Goal: Task Accomplishment & Management: Use online tool/utility

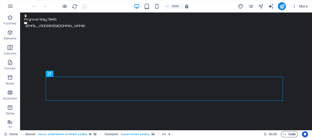
click at [291, 134] on span "Code" at bounding box center [289, 135] width 13 height 6
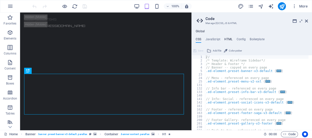
click at [228, 39] on h4 "HTML" at bounding box center [228, 41] width 8 height 6
type textarea "<a href="#main-content" class="wv-link-content button">Skip to main content</a>"
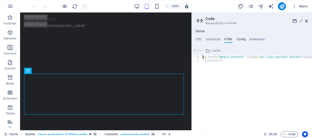
click at [240, 40] on h4 "Config" at bounding box center [240, 41] width 9 height 6
type textarea "$color-background: #1f2125;"
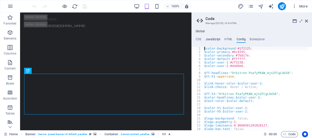
click at [210, 39] on h4 "JavaScript" at bounding box center [212, 41] width 15 height 6
type textarea "/* JS for preset "Back to top button V3" */"
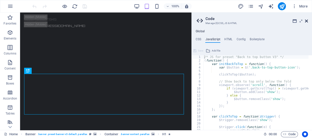
click at [306, 20] on icon at bounding box center [306, 21] width 3 height 4
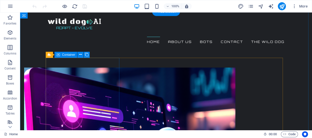
scroll to position [490, 0]
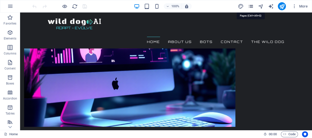
click at [249, 6] on icon "pages" at bounding box center [250, 7] width 6 height 6
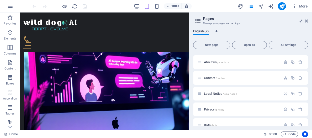
scroll to position [0, 0]
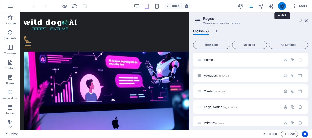
click at [281, 7] on icon "publish" at bounding box center [281, 7] width 6 height 6
